Goal: Transaction & Acquisition: Purchase product/service

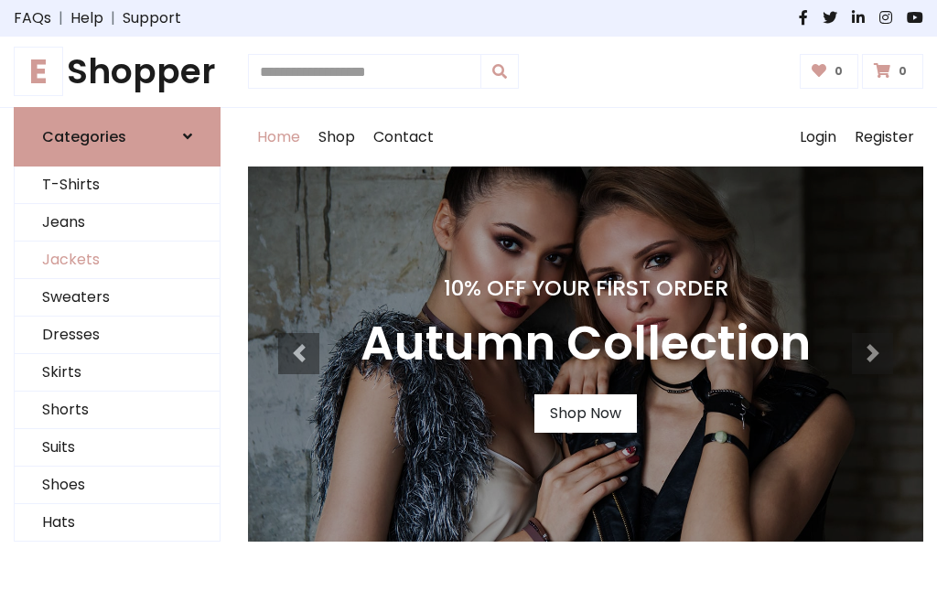
click at [117, 260] on link "Jackets" at bounding box center [117, 259] width 205 height 37
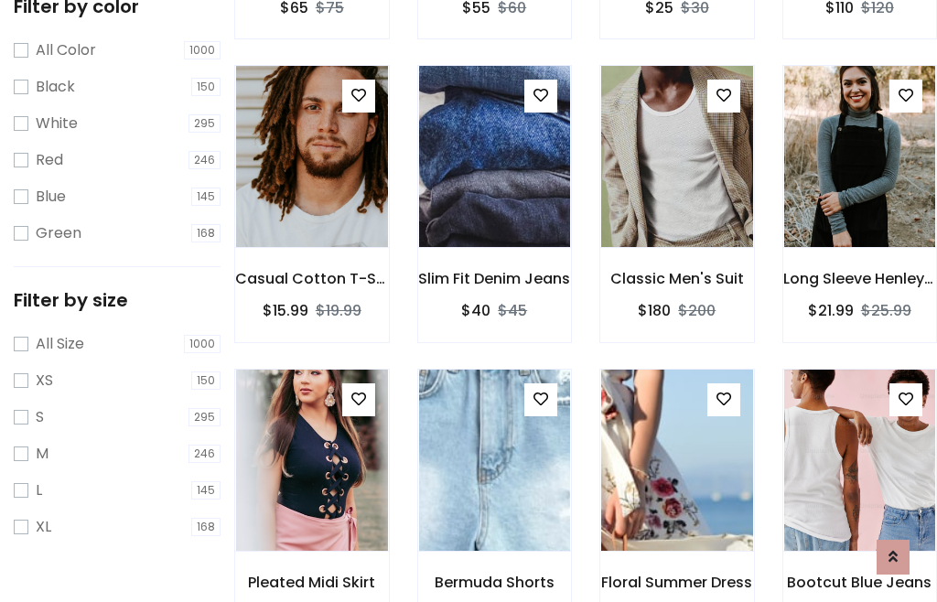
scroll to position [93, 0]
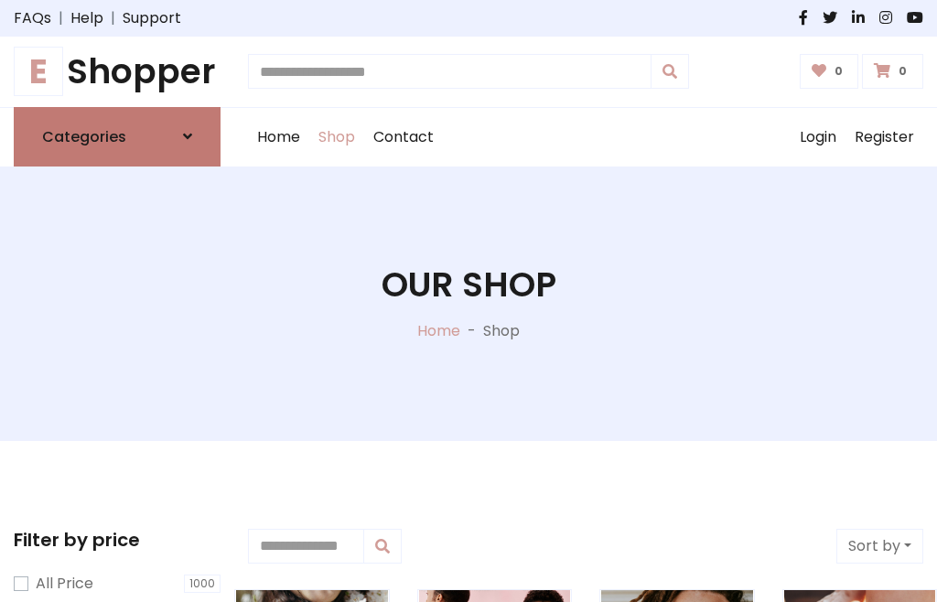
click at [117, 136] on h6 "Categories" at bounding box center [84, 136] width 84 height 17
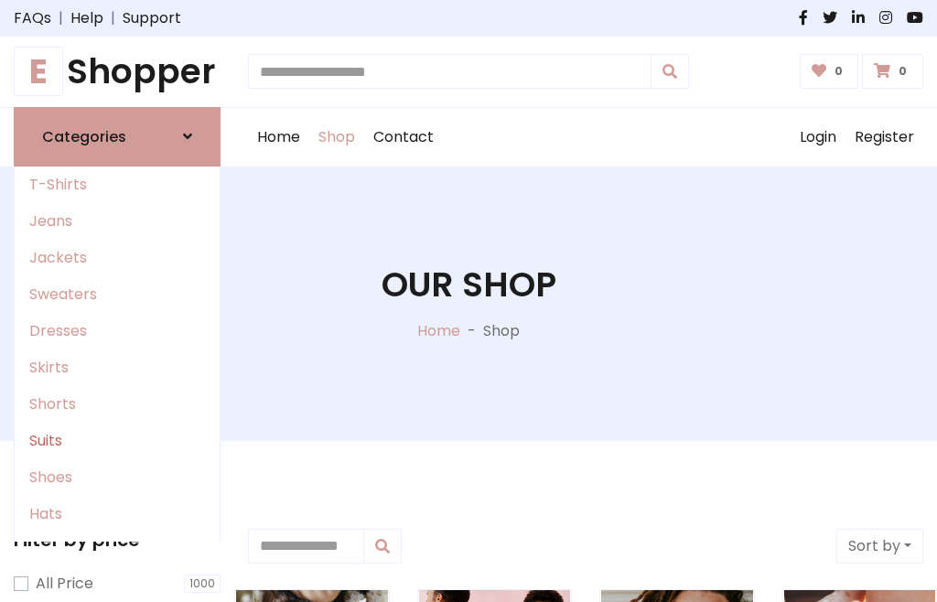
click at [117, 440] on link "Suits" at bounding box center [117, 441] width 205 height 37
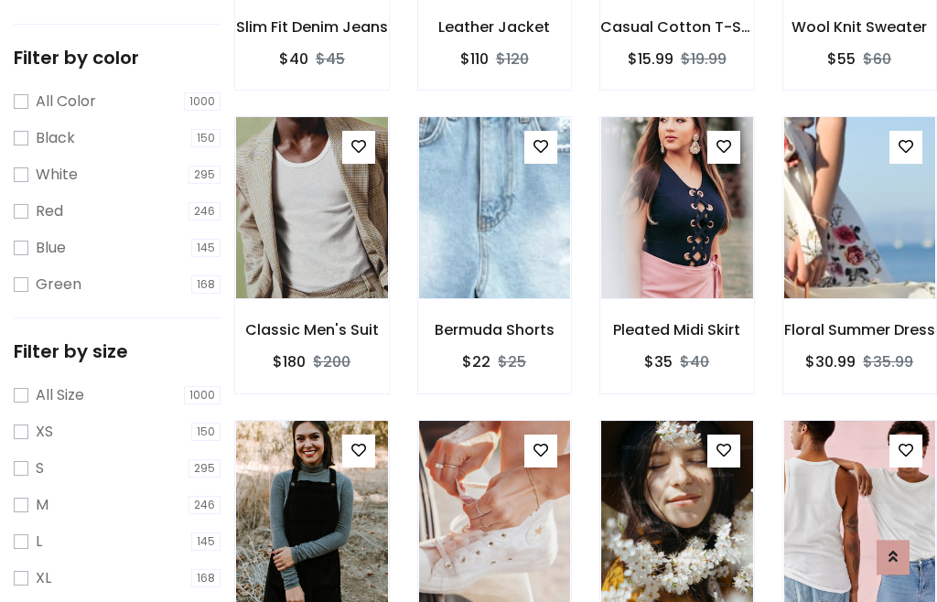
scroll to position [92, 0]
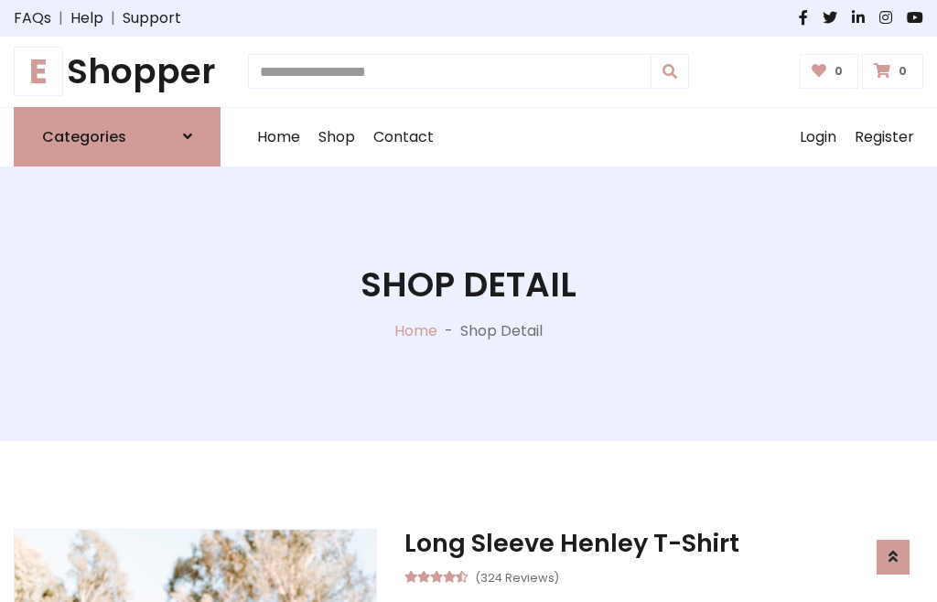
scroll to position [1709, 0]
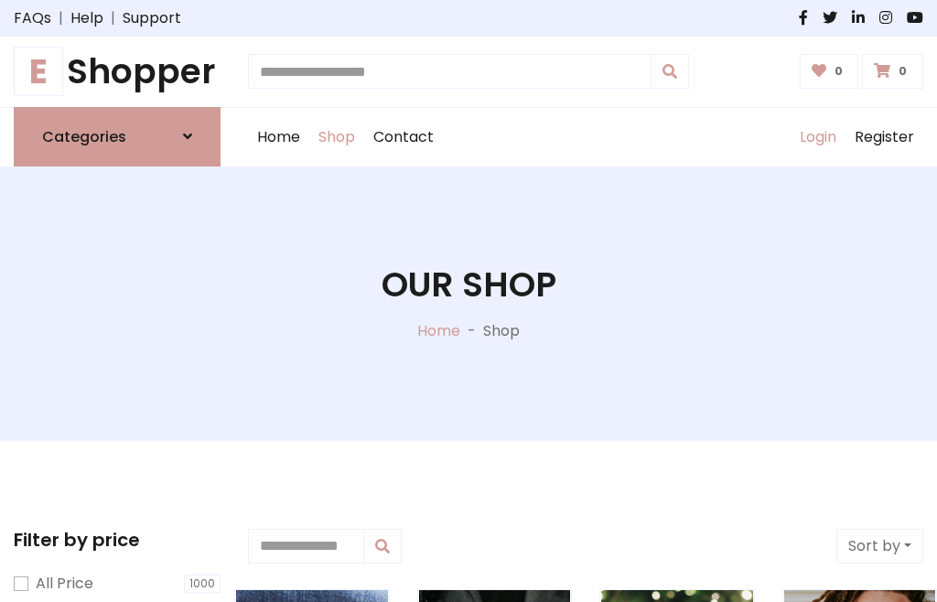
click at [817, 136] on link "Login" at bounding box center [817, 137] width 55 height 59
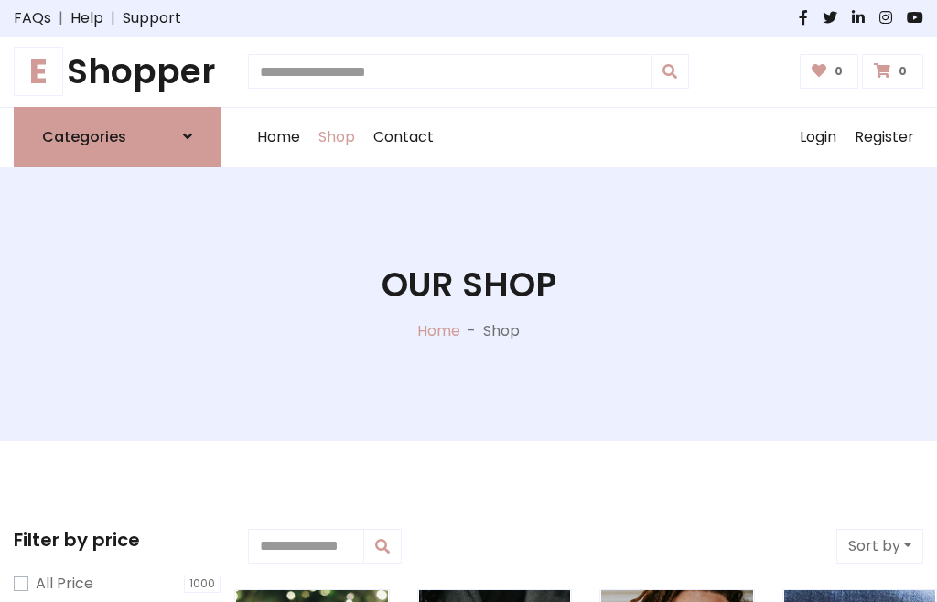
scroll to position [92, 0]
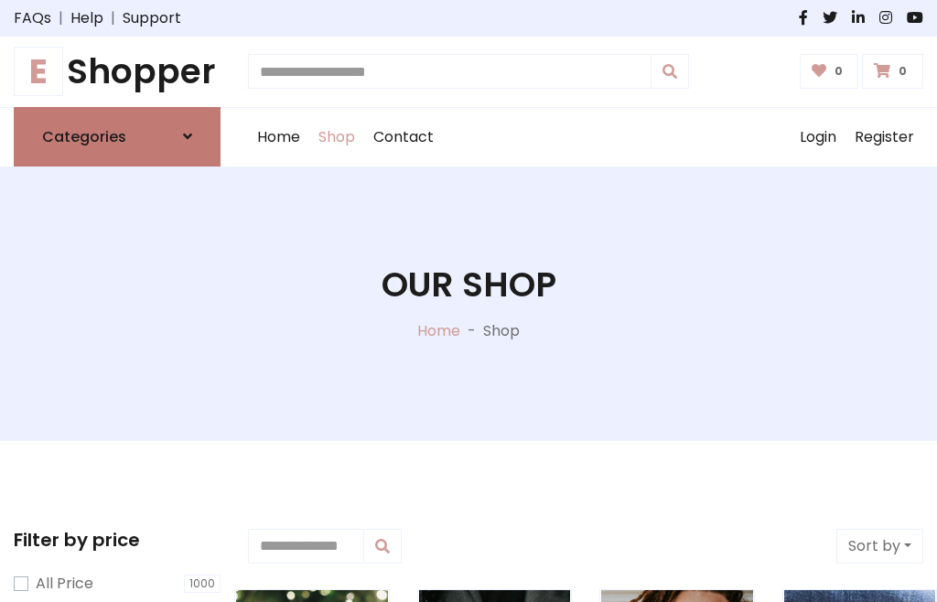
click at [187, 136] on icon at bounding box center [187, 136] width 9 height 15
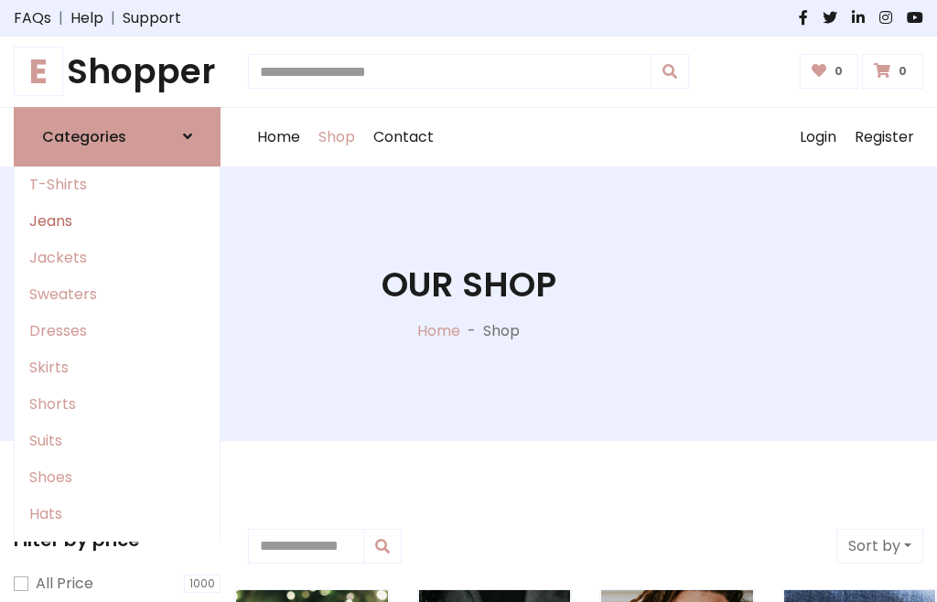
click at [117, 220] on link "Jeans" at bounding box center [117, 221] width 205 height 37
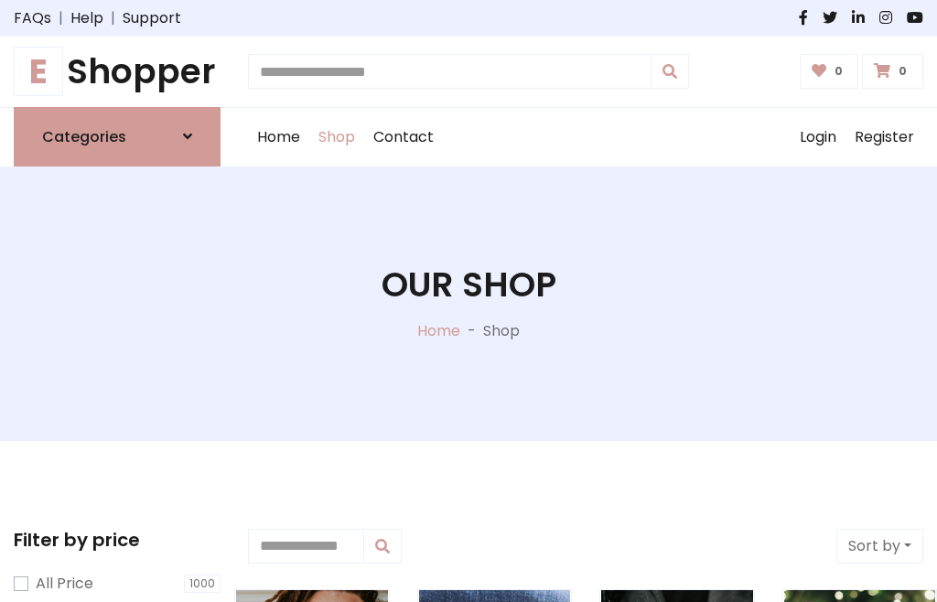
scroll to position [92, 0]
